Goal: Navigation & Orientation: Find specific page/section

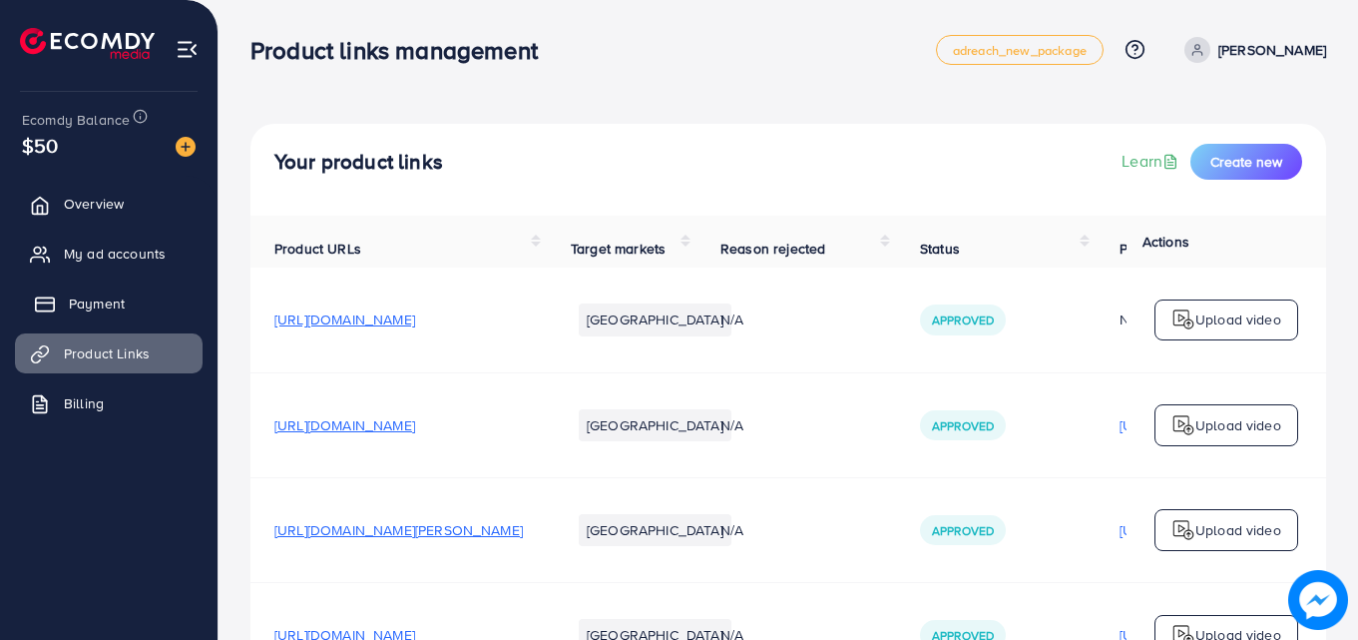
click at [79, 312] on span "Payment" at bounding box center [97, 303] width 56 height 20
click at [93, 369] on link "Product Links" at bounding box center [109, 353] width 188 height 40
click at [152, 291] on link "Payment" at bounding box center [109, 303] width 188 height 40
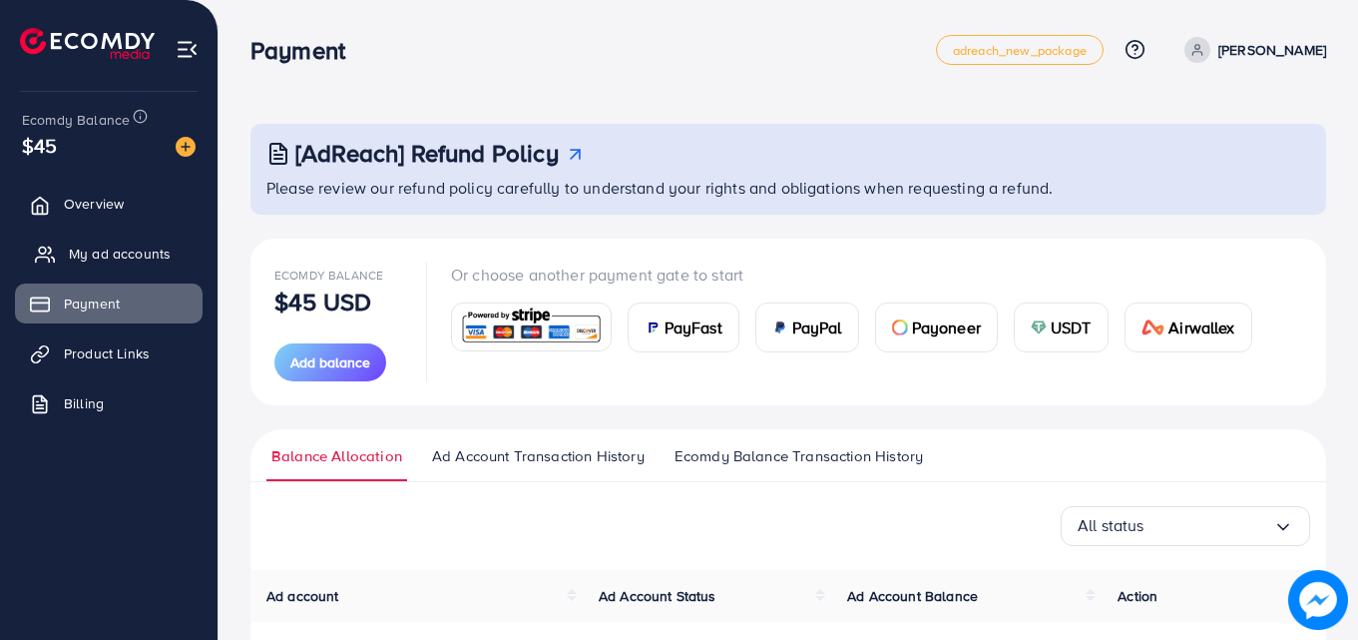
click at [160, 251] on span "My ad accounts" at bounding box center [120, 253] width 102 height 20
